Goal: Information Seeking & Learning: Learn about a topic

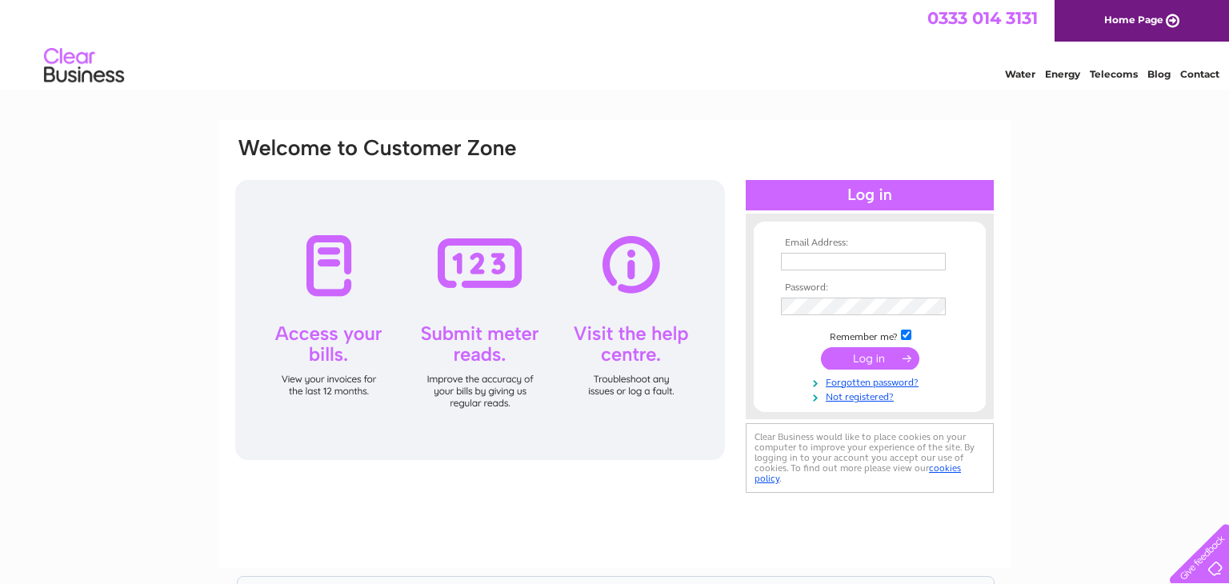
type input "paulamcguinness2010@hotmail.com"
click at [863, 356] on input "submit" at bounding box center [870, 358] width 98 height 22
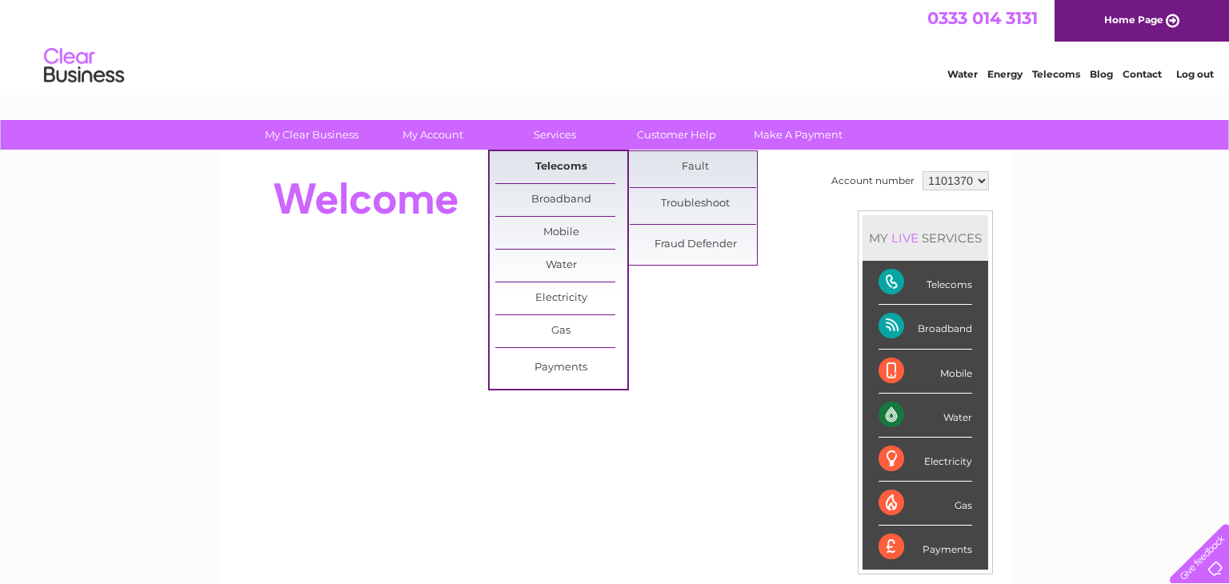
click at [553, 169] on link "Telecoms" at bounding box center [561, 167] width 132 height 32
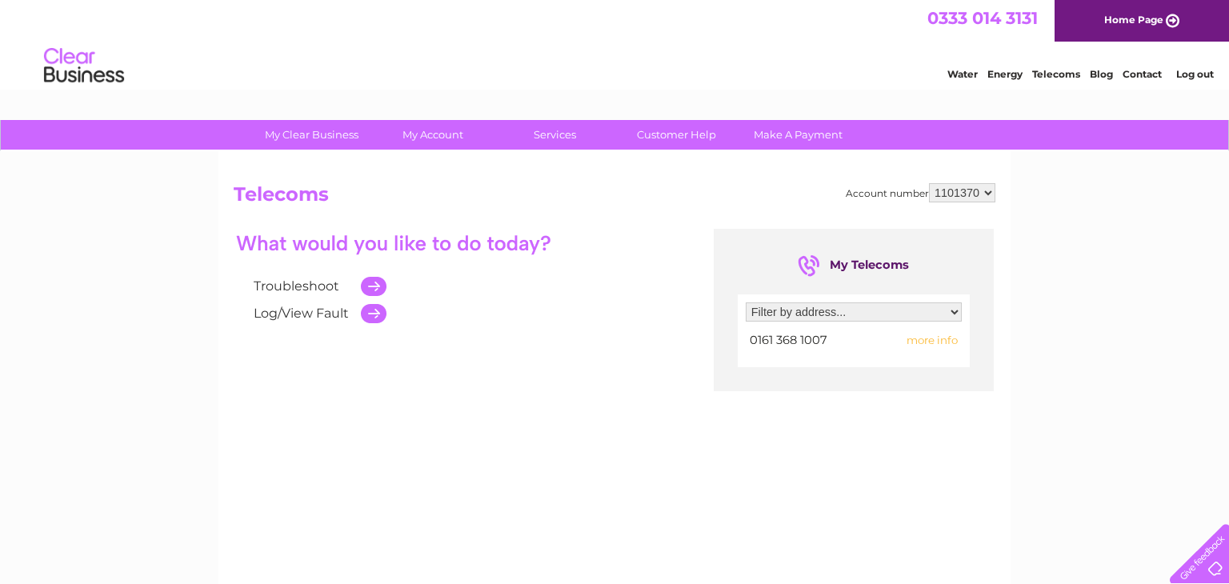
click at [926, 338] on span "more info" at bounding box center [932, 340] width 51 height 13
click at [928, 338] on span "more info" at bounding box center [932, 340] width 51 height 13
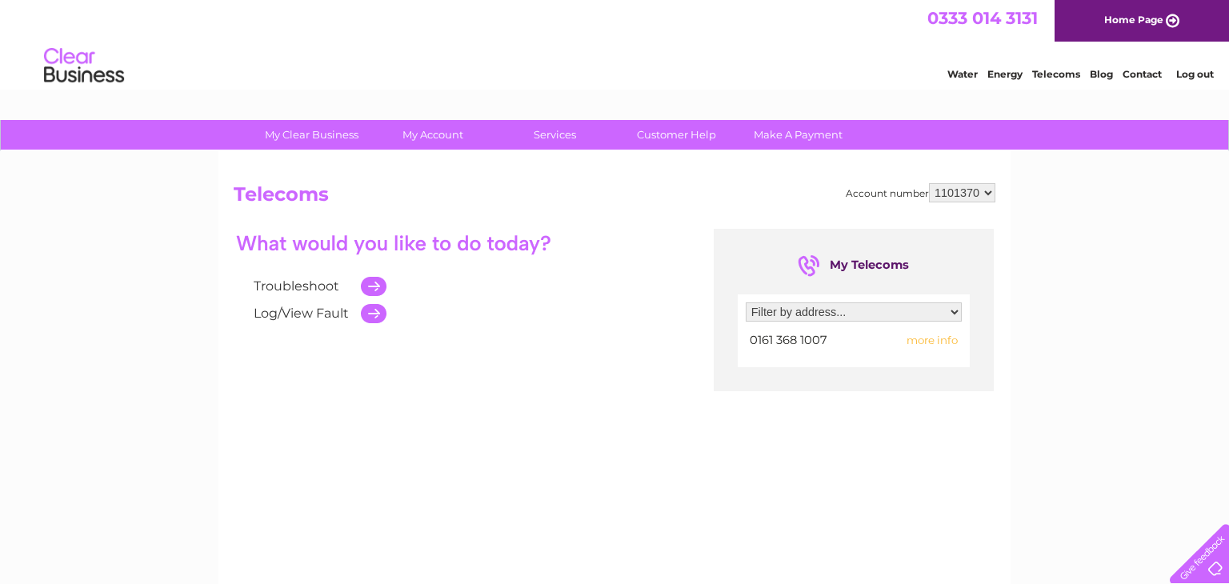
click at [955, 310] on select "Filter by address... 15 Bennett Street, Hyde, Cheshire, SK14 4TQ" at bounding box center [854, 311] width 216 height 19
click at [424, 447] on div "Troubleshoot Log/View Fault My Telecoms Filter by address... 15 Bennett Street,…" at bounding box center [615, 385] width 762 height 312
click at [1146, 71] on link "Contact" at bounding box center [1142, 74] width 39 height 12
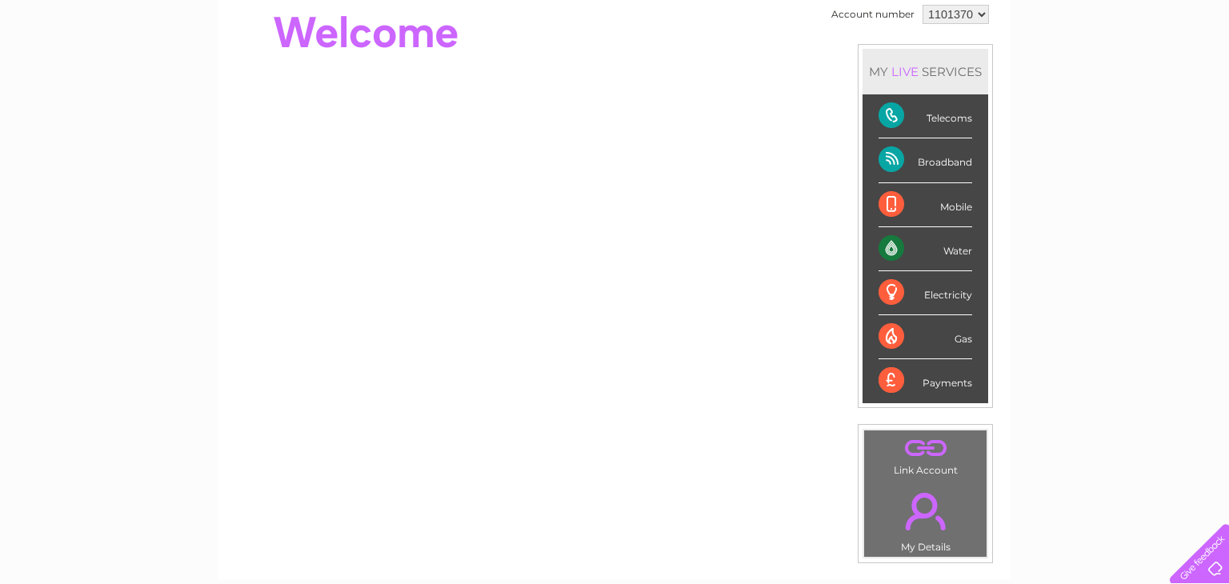
scroll to position [60, 0]
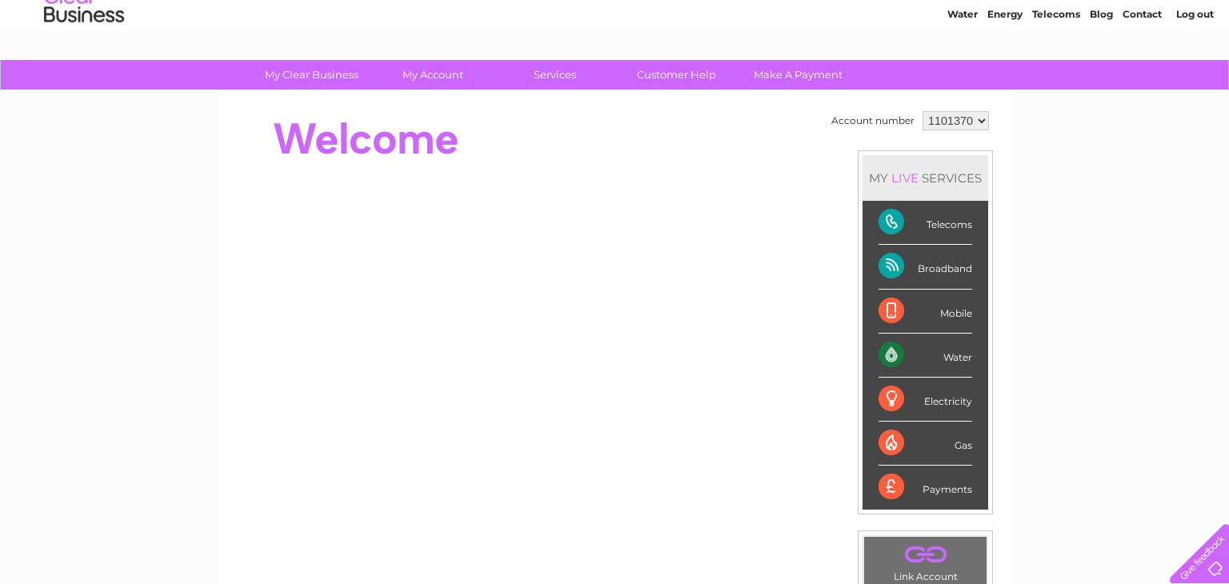
click at [882, 222] on div "Telecoms" at bounding box center [926, 223] width 94 height 44
click at [675, 78] on link "Customer Help" at bounding box center [677, 75] width 132 height 30
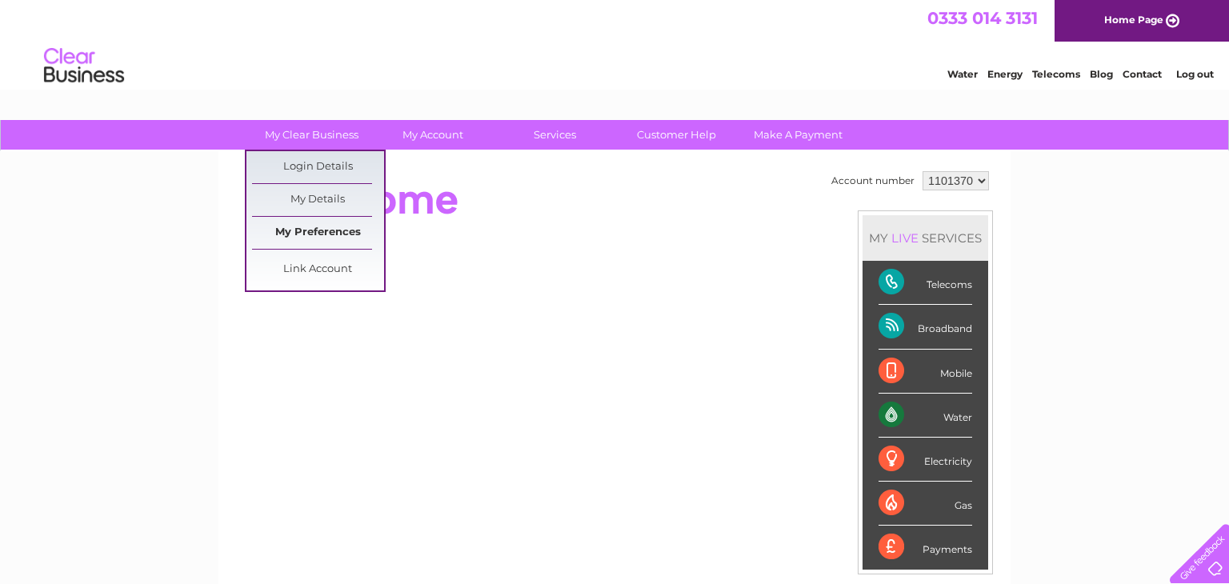
click at [310, 232] on link "My Preferences" at bounding box center [318, 233] width 132 height 32
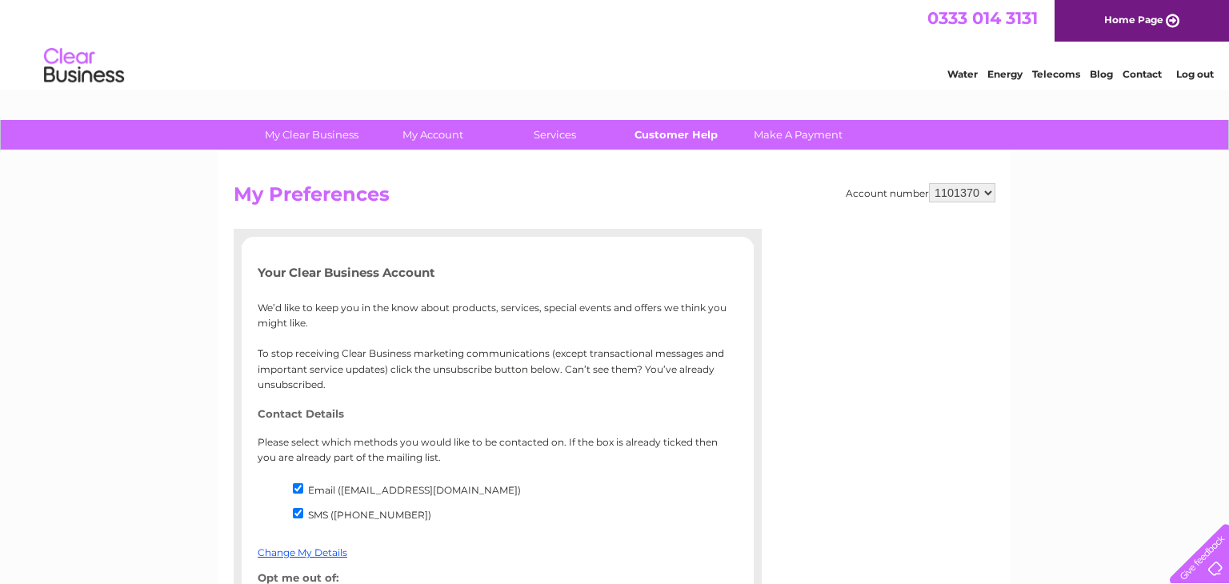
click at [675, 128] on link "Customer Help" at bounding box center [677, 135] width 132 height 30
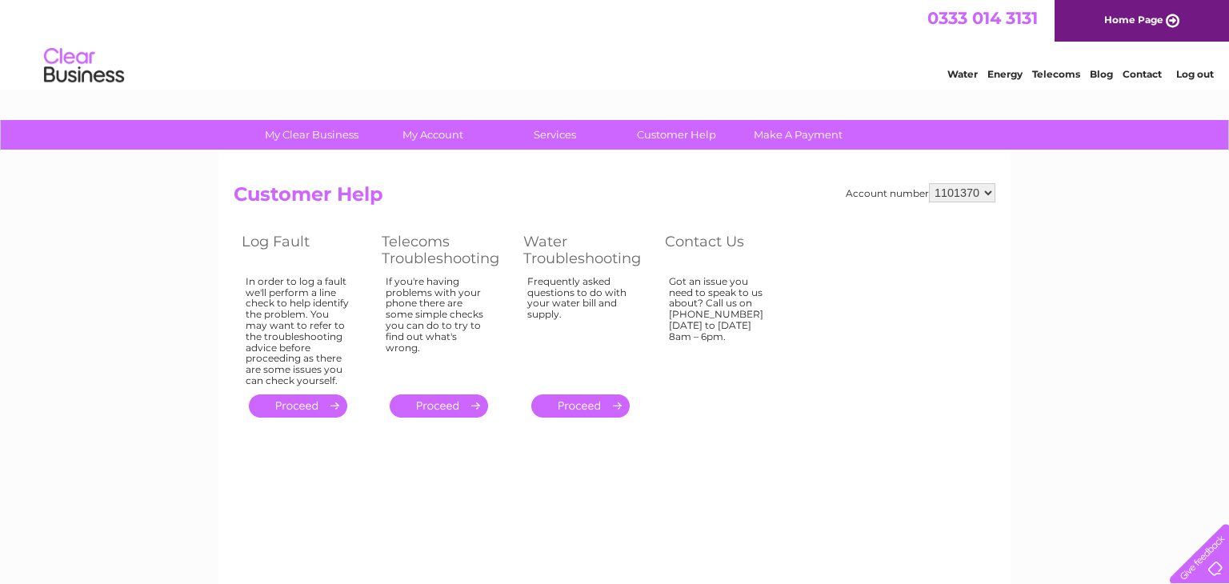
click at [432, 402] on link "." at bounding box center [439, 406] width 98 height 23
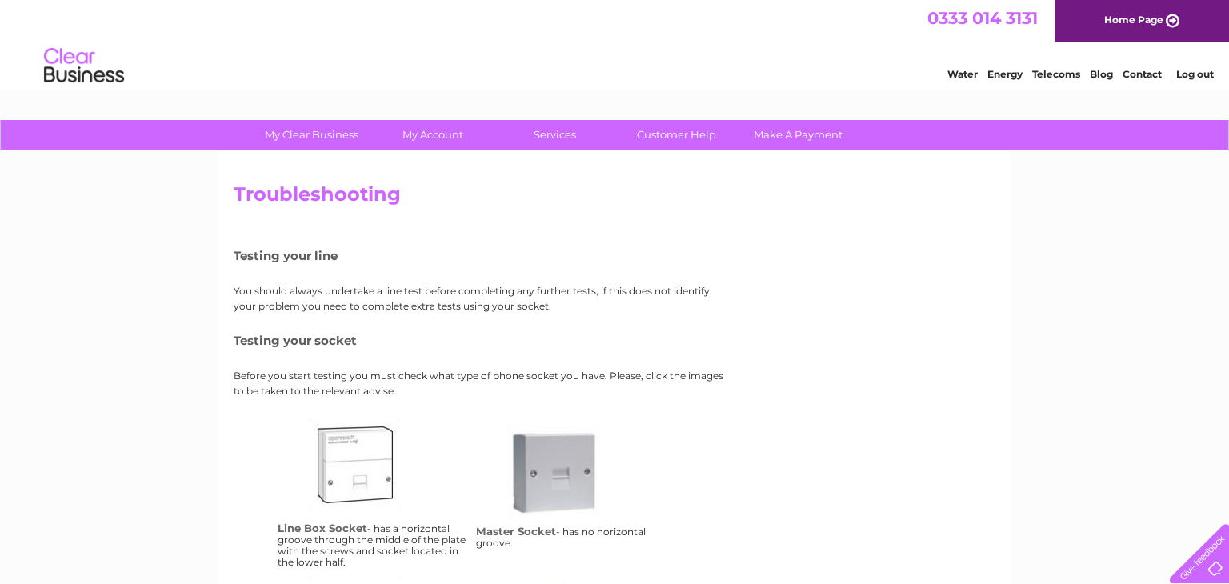
click at [1056, 71] on link "Telecoms" at bounding box center [1056, 74] width 48 height 12
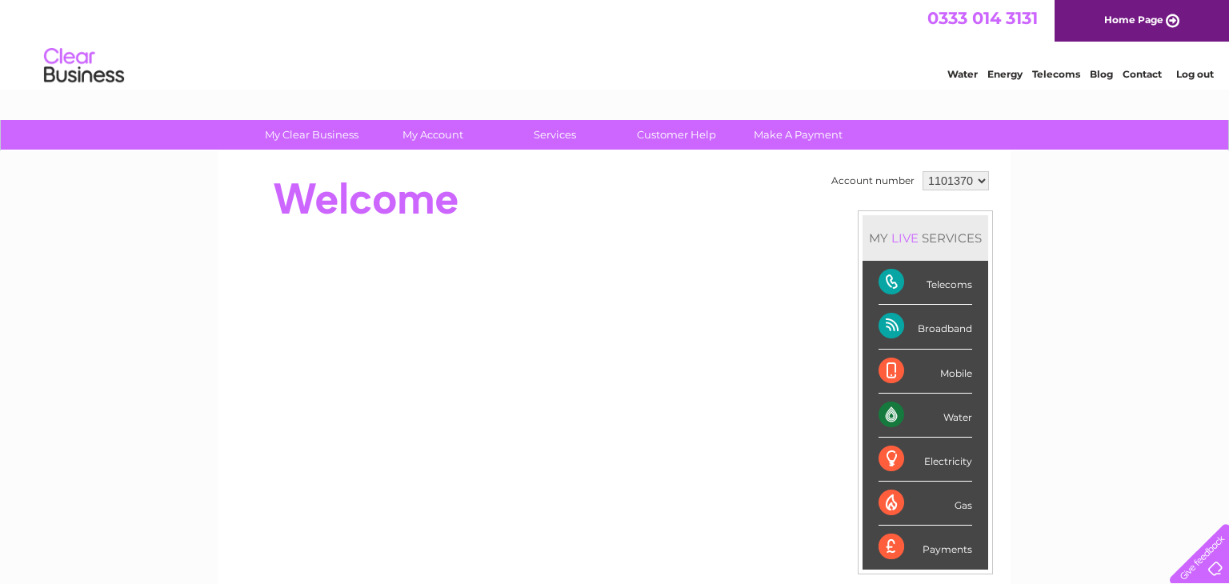
drag, startPoint x: 948, startPoint y: 180, endPoint x: 947, endPoint y: 199, distance: 19.3
click at [947, 199] on td "Account number 1101370 MY LIVE SERVICES Telecoms Broadband Mobile Water Electri…" at bounding box center [910, 448] width 166 height 563
click at [923, 171] on select "1101370" at bounding box center [956, 180] width 66 height 19
click at [946, 178] on select "1101370" at bounding box center [956, 180] width 66 height 19
click at [923, 171] on select "1101370" at bounding box center [956, 180] width 66 height 19
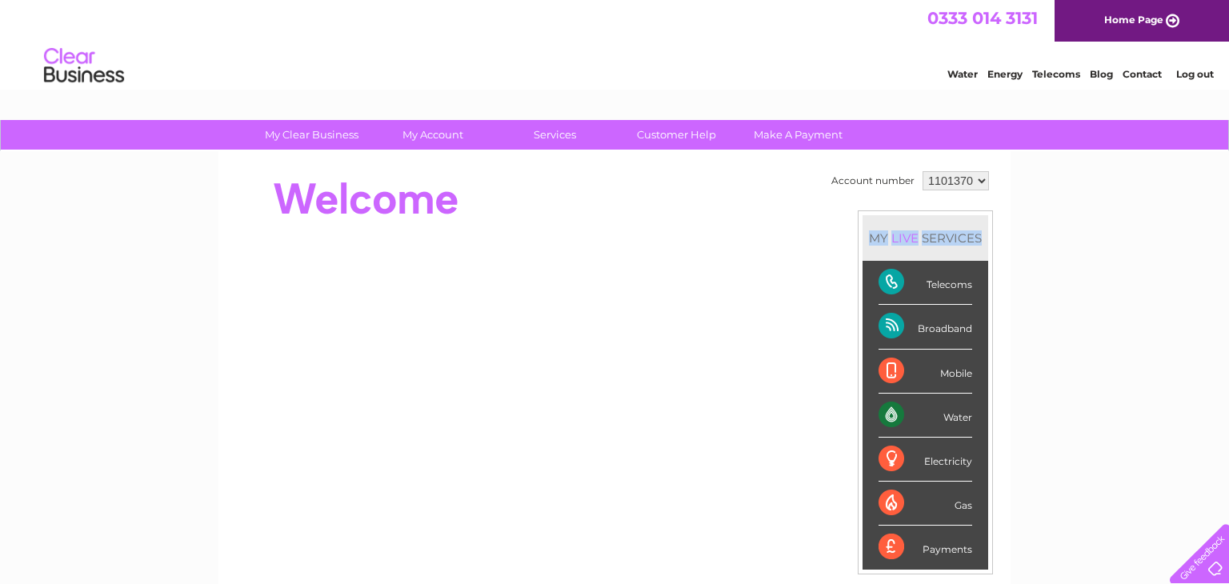
click at [946, 202] on td "Account number 1101370 MY LIVE SERVICES Telecoms Broadband Mobile Water Electri…" at bounding box center [910, 448] width 166 height 563
click at [943, 172] on select "1101370" at bounding box center [956, 180] width 66 height 19
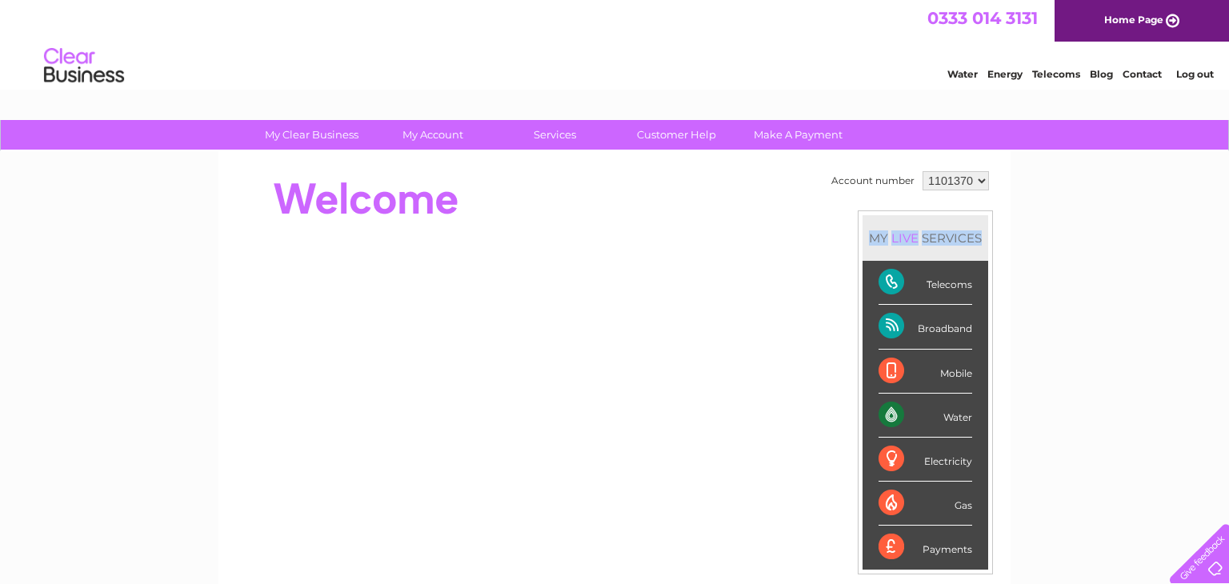
click at [943, 172] on select "1101370" at bounding box center [956, 180] width 66 height 19
click at [923, 171] on select "1101370" at bounding box center [956, 180] width 66 height 19
click at [953, 198] on td "Account number 1101370 MY LIVE SERVICES Telecoms Broadband Mobile Water Electri…" at bounding box center [910, 448] width 166 height 563
click at [950, 182] on select "1101370" at bounding box center [956, 180] width 66 height 19
click at [923, 171] on select "1101370" at bounding box center [956, 180] width 66 height 19
